Goal: Information Seeking & Learning: Learn about a topic

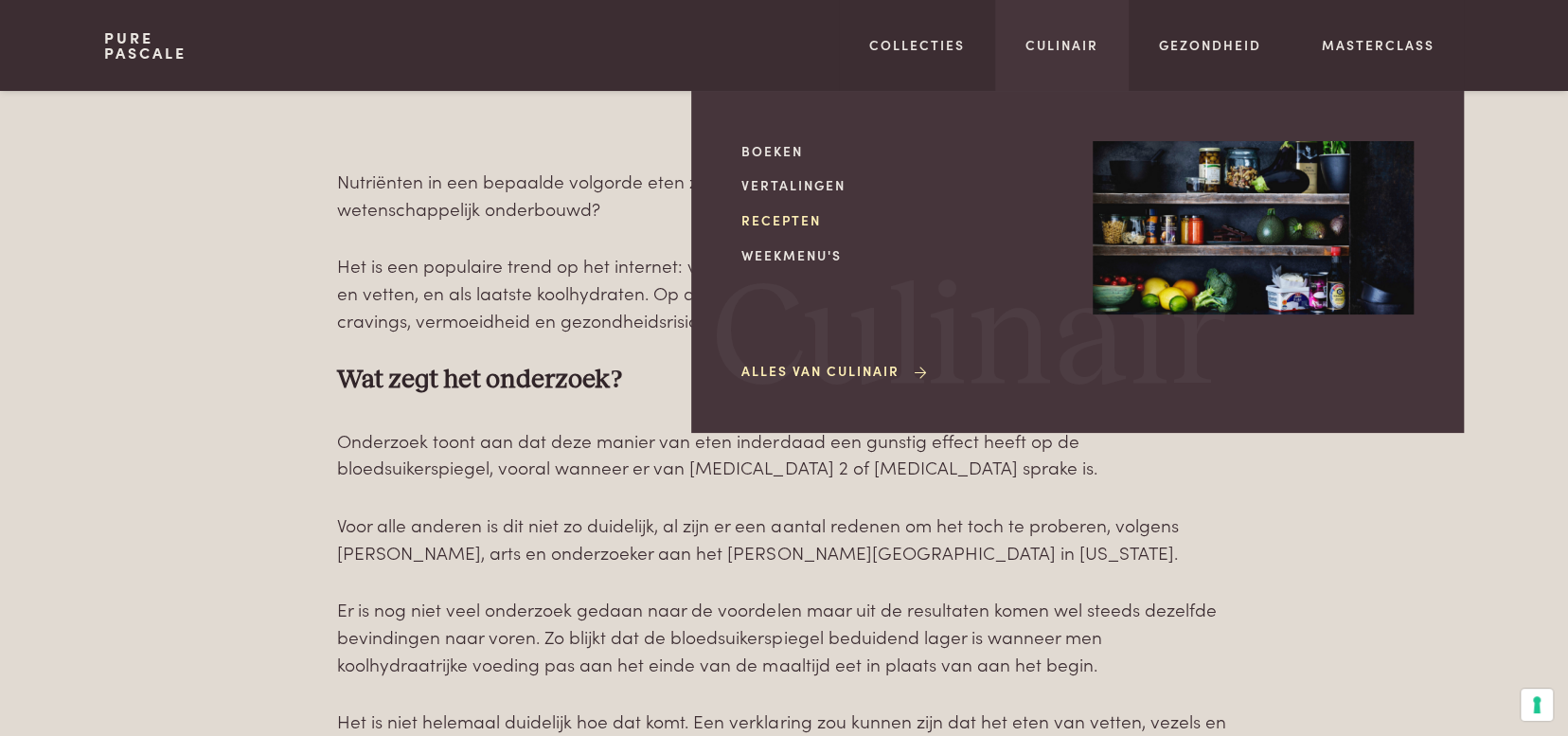
click at [790, 217] on link "Recepten" at bounding box center [902, 220] width 321 height 20
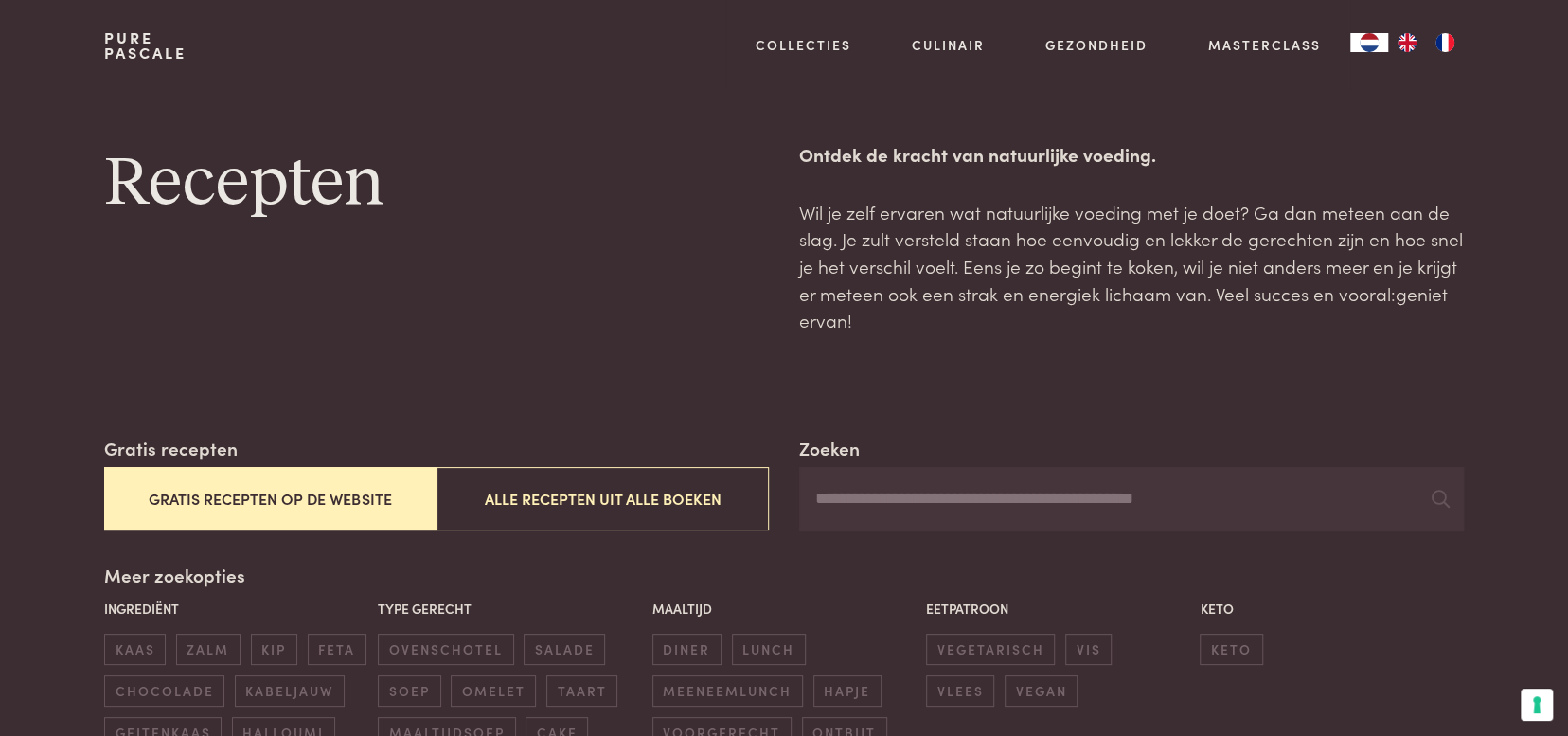
click at [246, 500] on button "Gratis recepten op de website" at bounding box center [270, 498] width 333 height 64
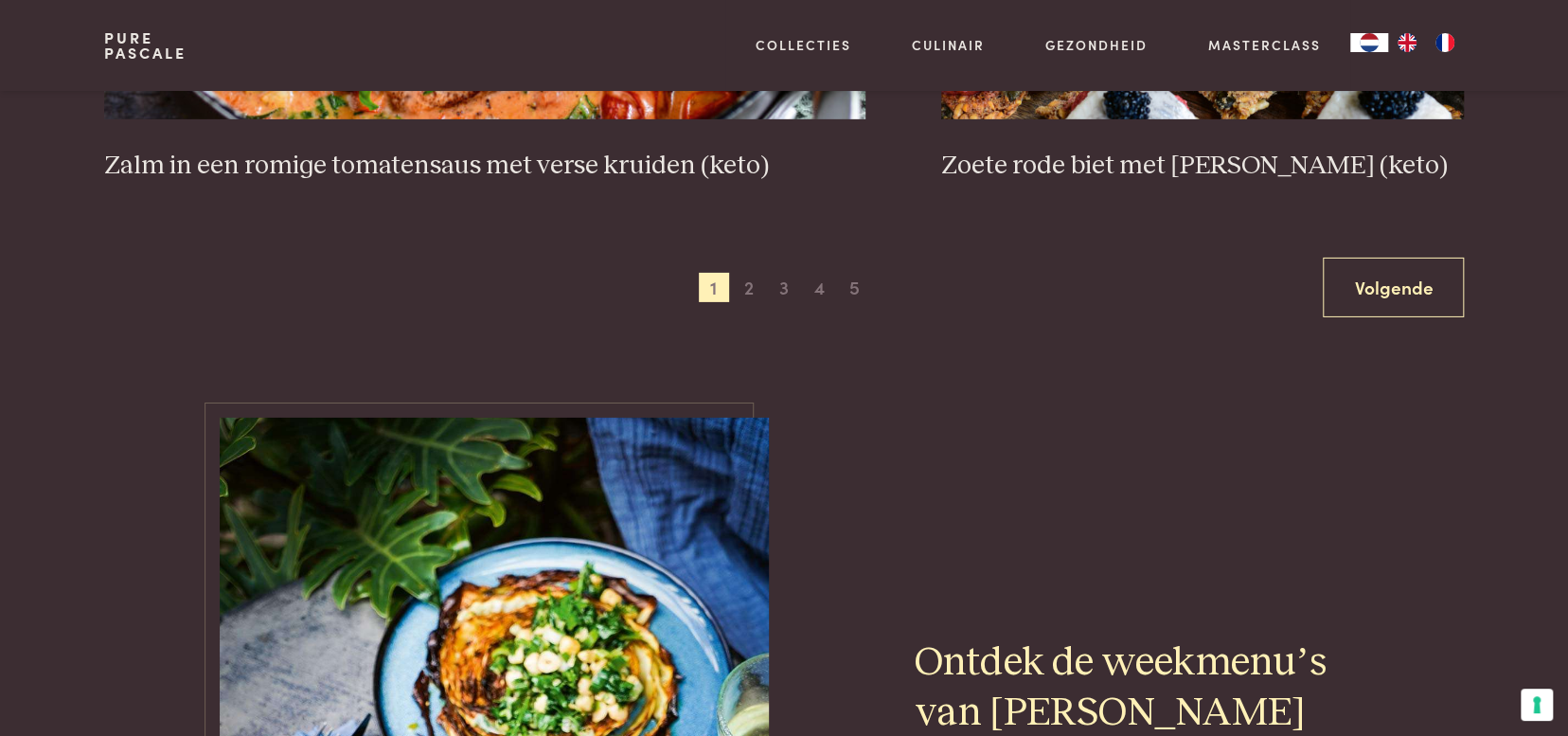
scroll to position [3749, 0]
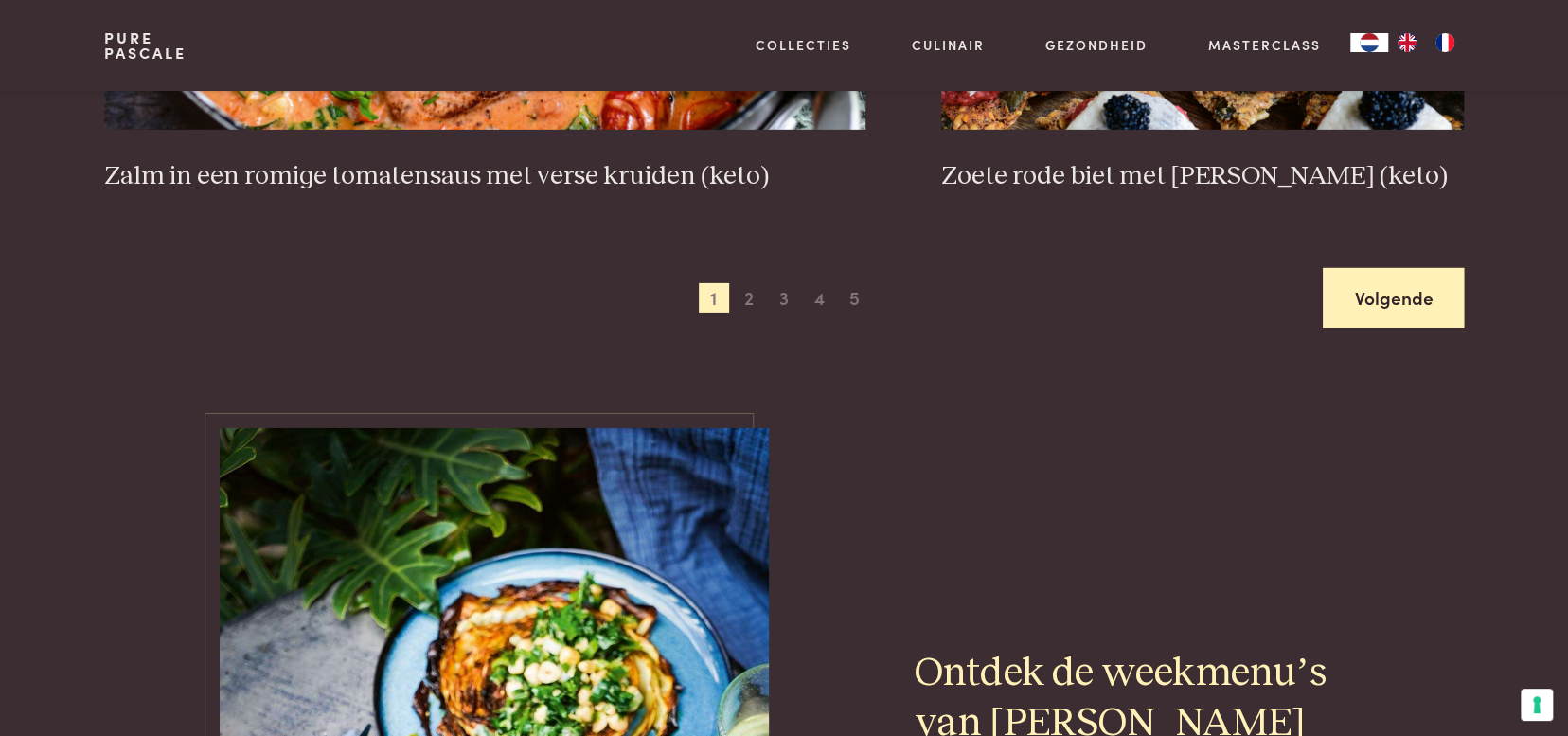
click at [1422, 305] on link "Volgende" at bounding box center [1393, 298] width 141 height 60
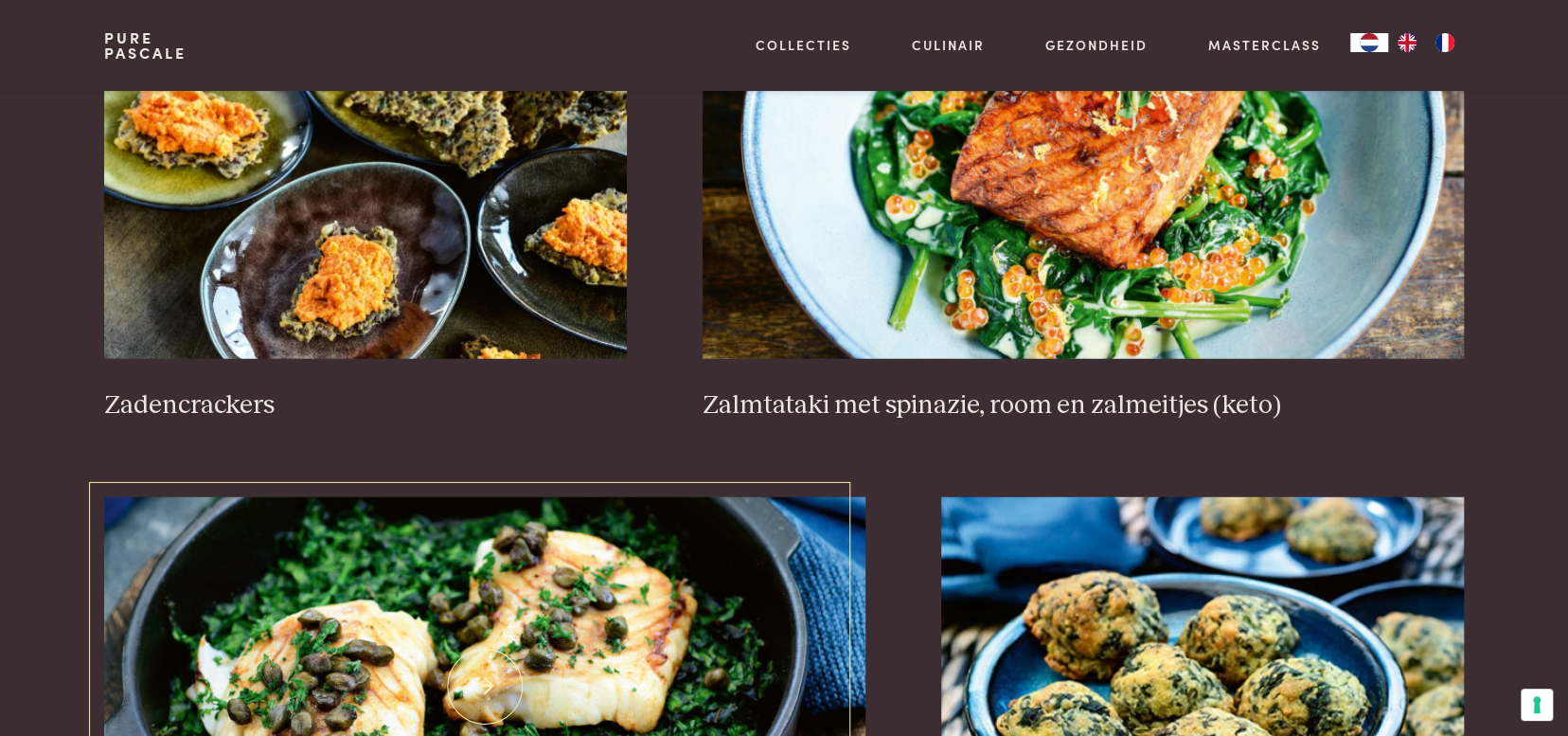
scroll to position [3277, 0]
